Goal: Task Accomplishment & Management: Manage account settings

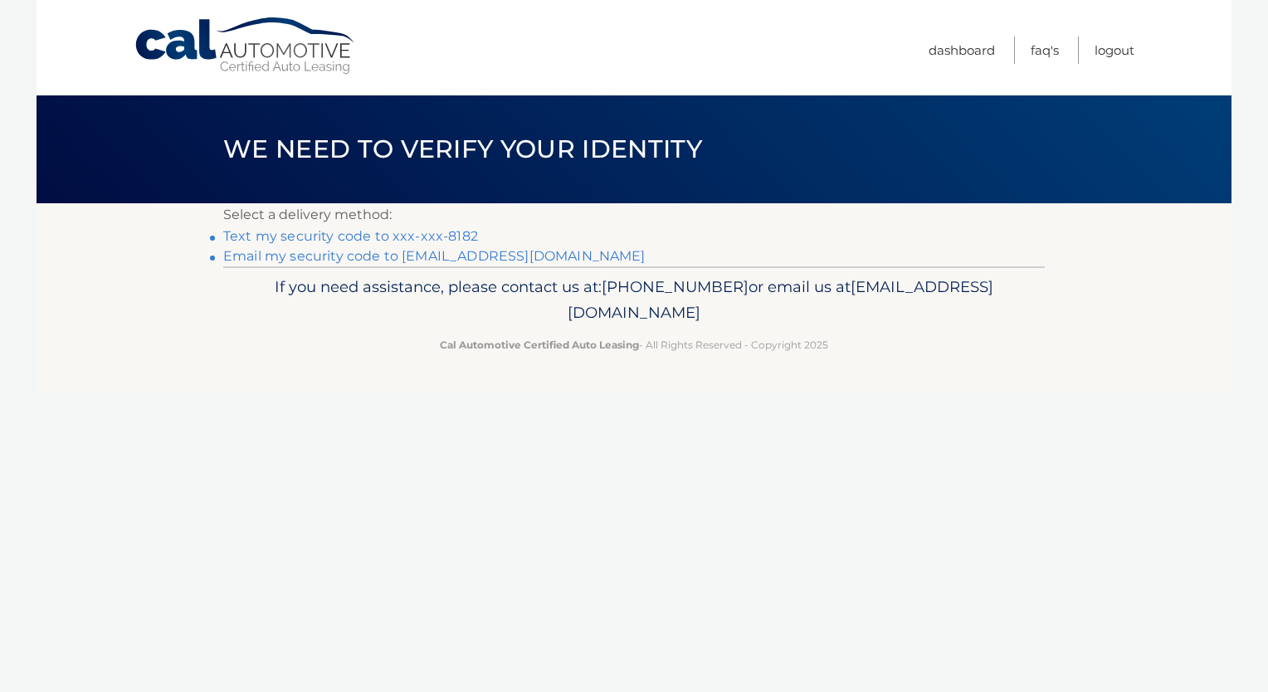
click at [394, 235] on link "Text my security code to xxx-xxx-8182" at bounding box center [350, 236] width 255 height 16
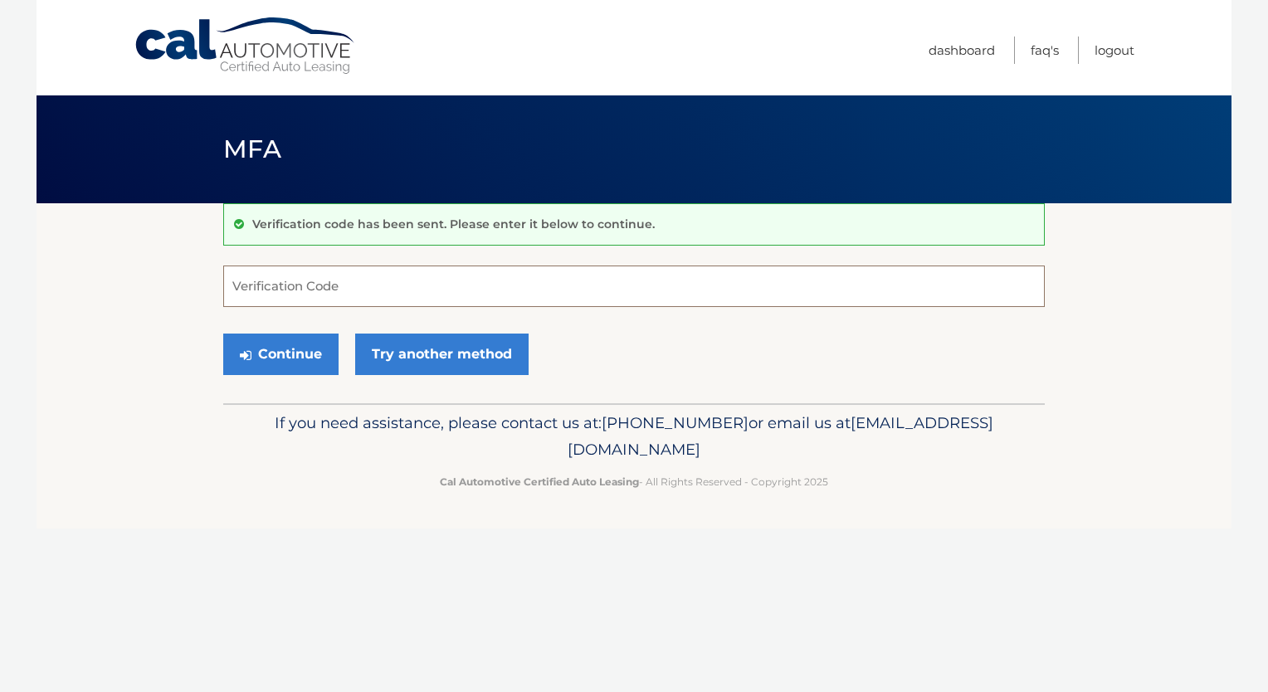
click at [309, 287] on input "Verification Code" at bounding box center [633, 286] width 821 height 41
type input "424817"
click at [310, 357] on button "Continue" at bounding box center [280, 354] width 115 height 41
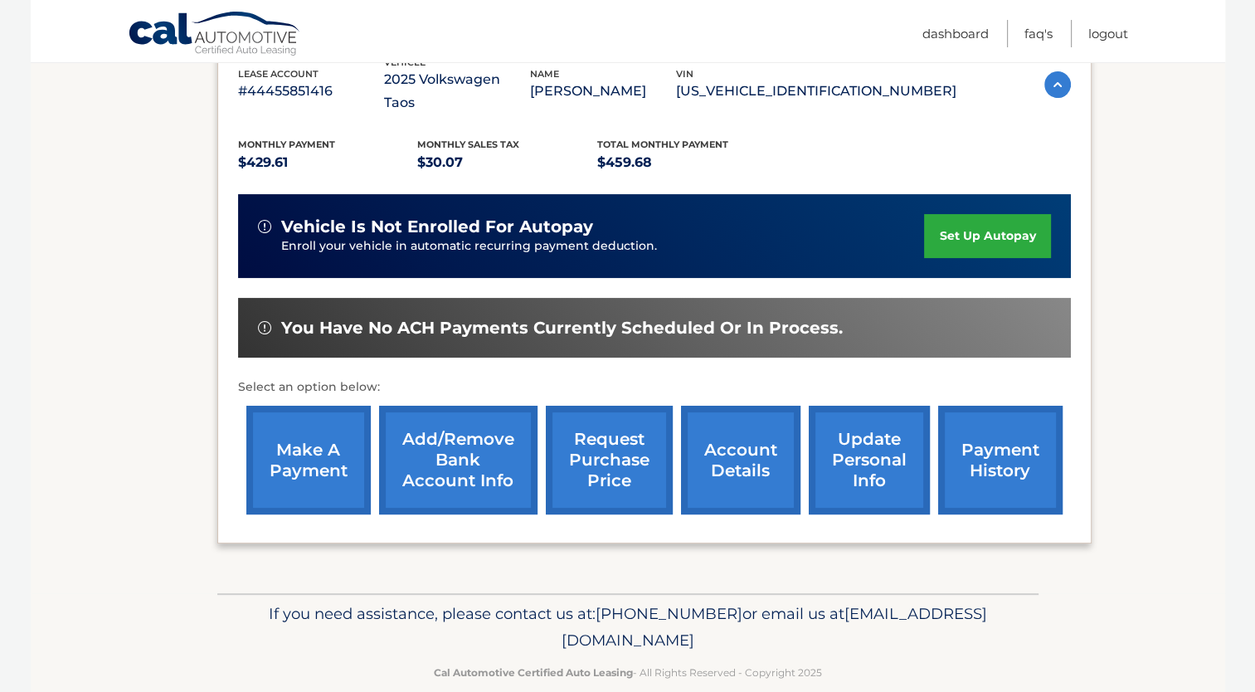
scroll to position [311, 0]
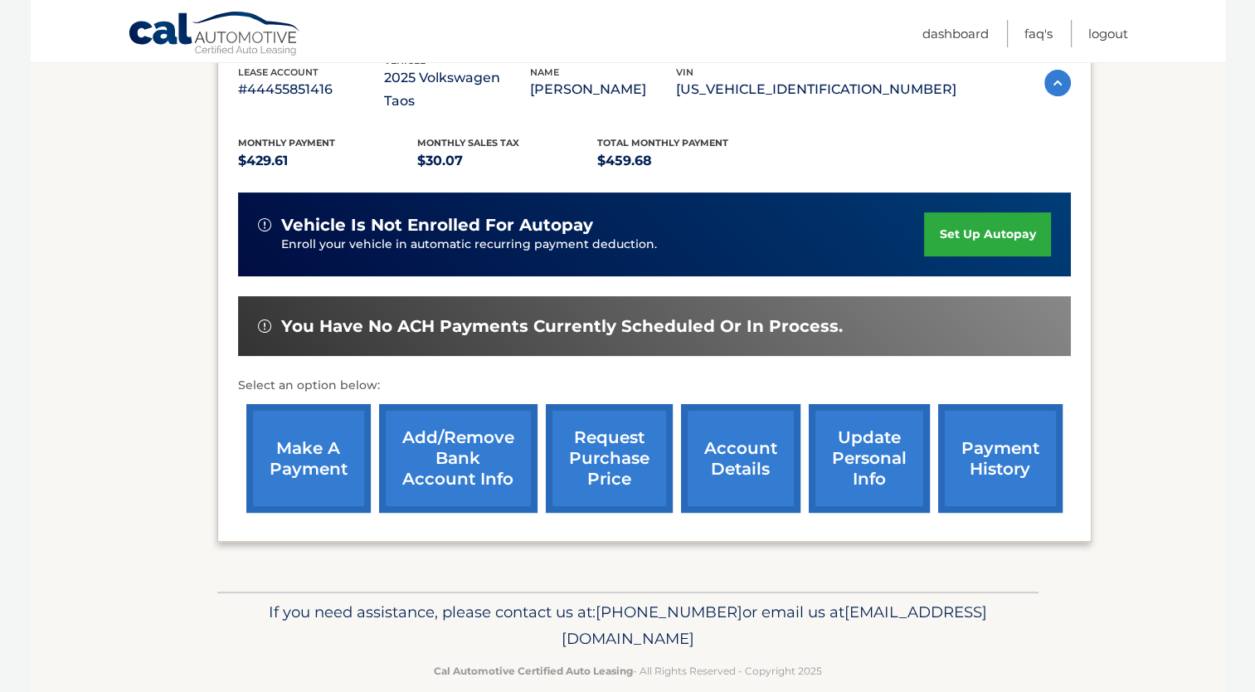
click at [330, 434] on link "make a payment" at bounding box center [308, 458] width 124 height 109
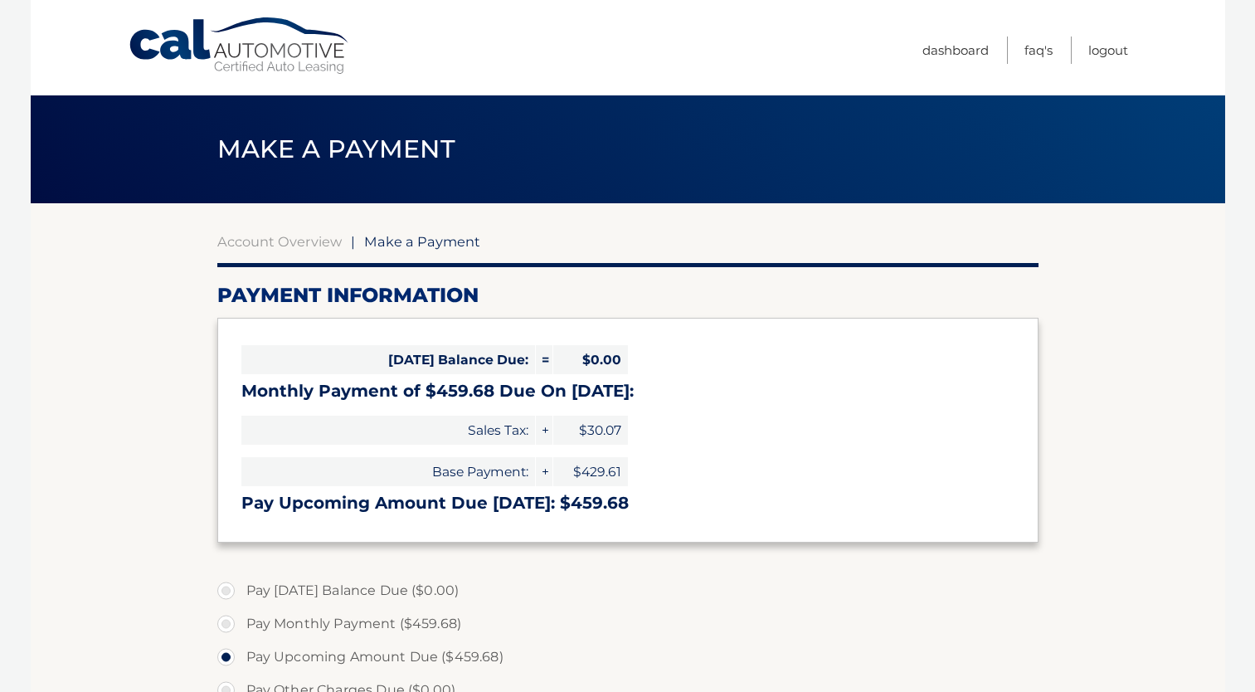
select select "YjBmMGM1ZWItZmMwMC00MWNhLTgwNGMtZGUzMjlmZGFiOTA1"
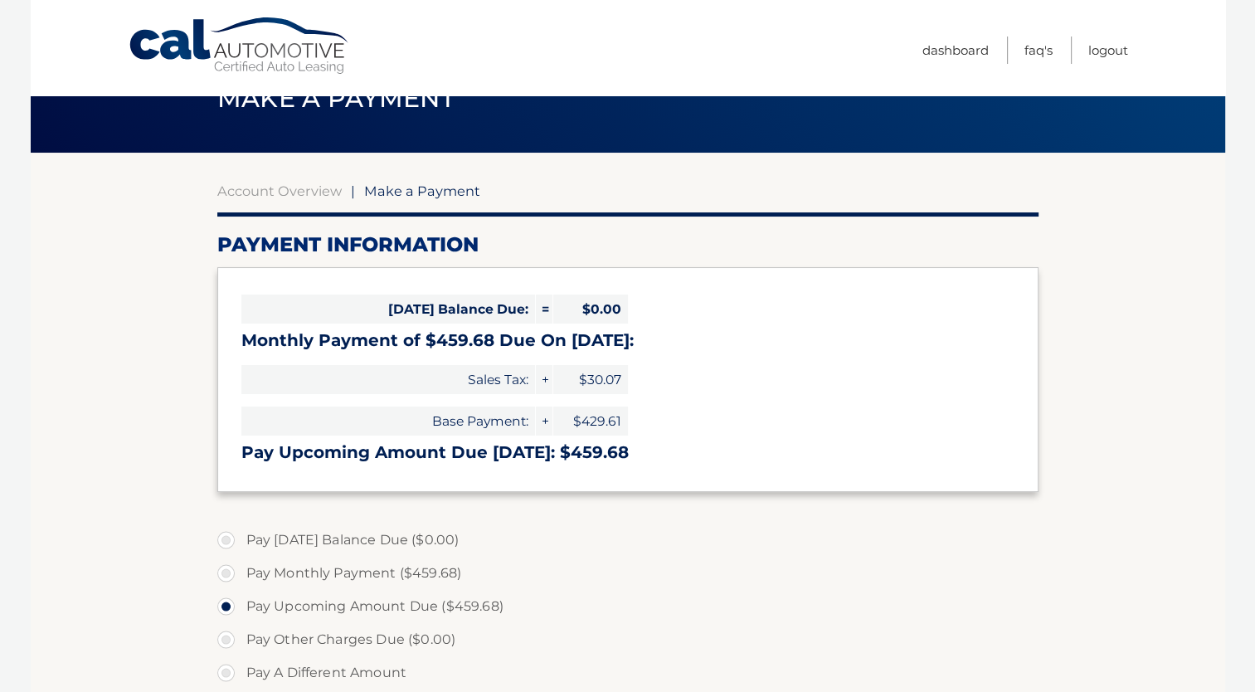
scroll to position [50, 0]
